Goal: Check status: Verify the current state of an ongoing process or item

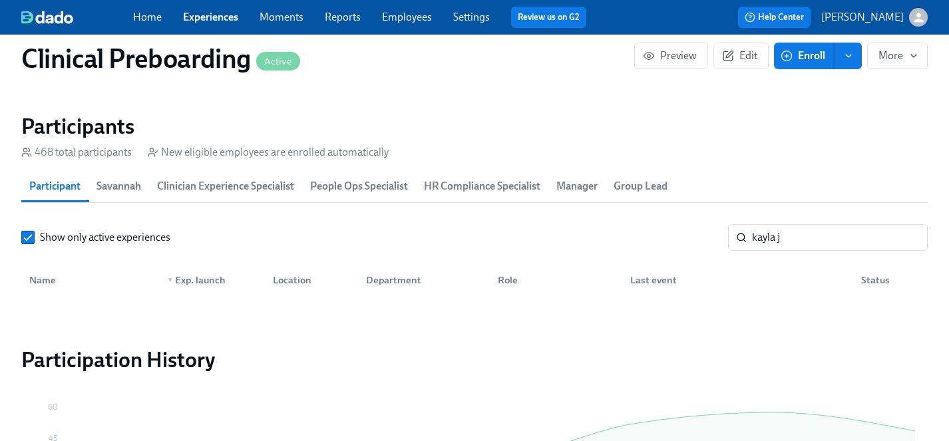
scroll to position [0, 16542]
click at [210, 19] on link "Experiences" at bounding box center [210, 17] width 55 height 13
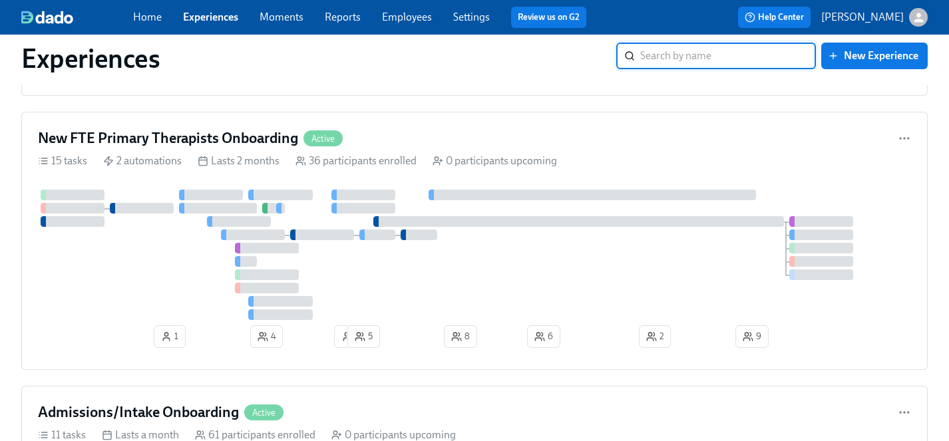
scroll to position [3659, 0]
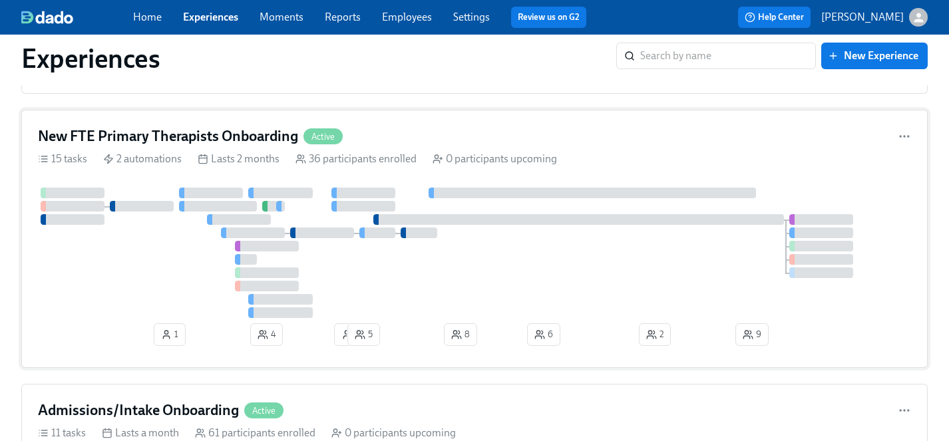
click at [424, 287] on div at bounding box center [474, 253] width 873 height 130
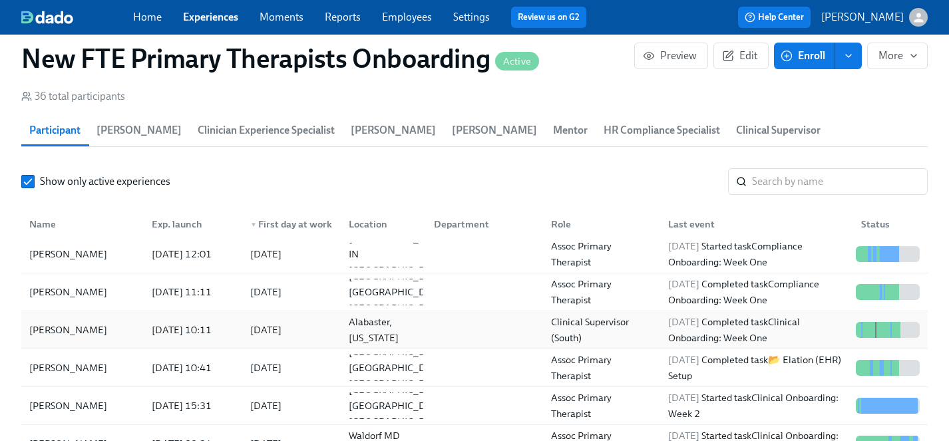
scroll to position [46, 0]
click at [72, 397] on div "[PERSON_NAME]" at bounding box center [68, 405] width 89 height 16
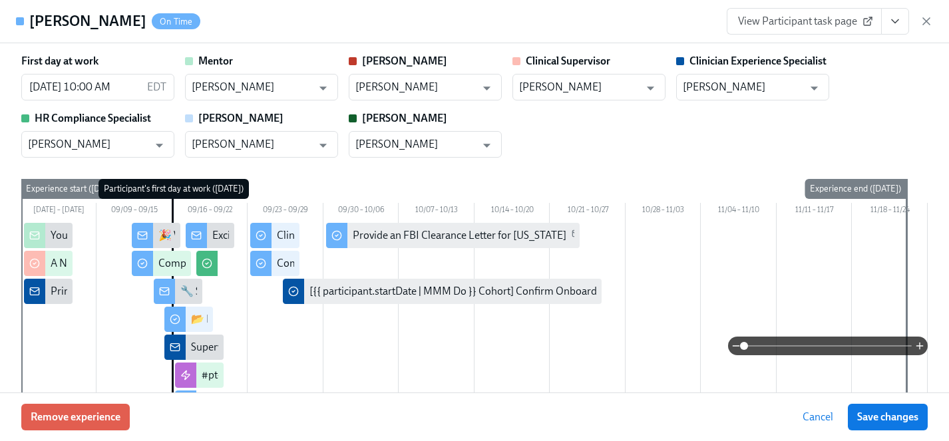
click at [825, 25] on span "View Participant task page" at bounding box center [804, 21] width 132 height 13
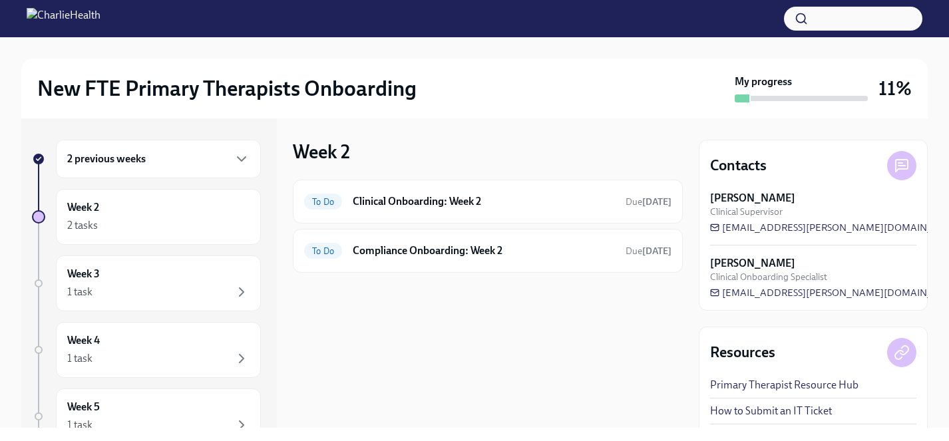
click at [209, 159] on div "2 previous weeks" at bounding box center [158, 159] width 182 height 16
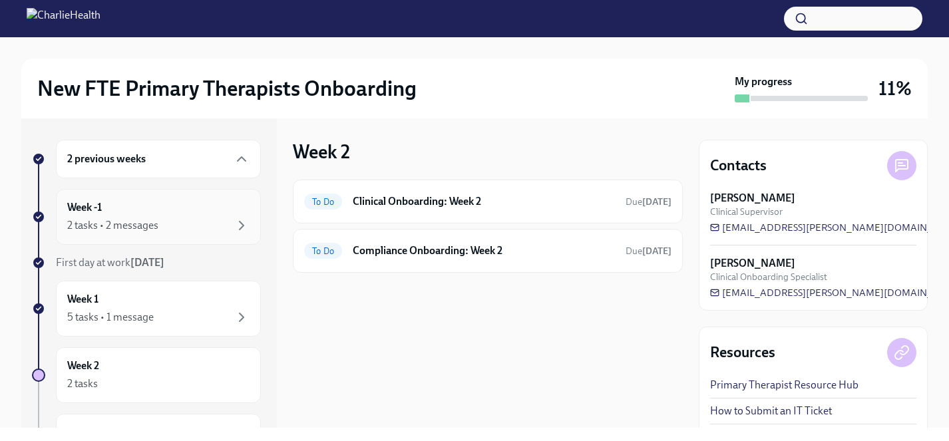
click at [186, 208] on div "Week -1 2 tasks • 2 messages" at bounding box center [158, 216] width 182 height 33
